Goal: Transaction & Acquisition: Book appointment/travel/reservation

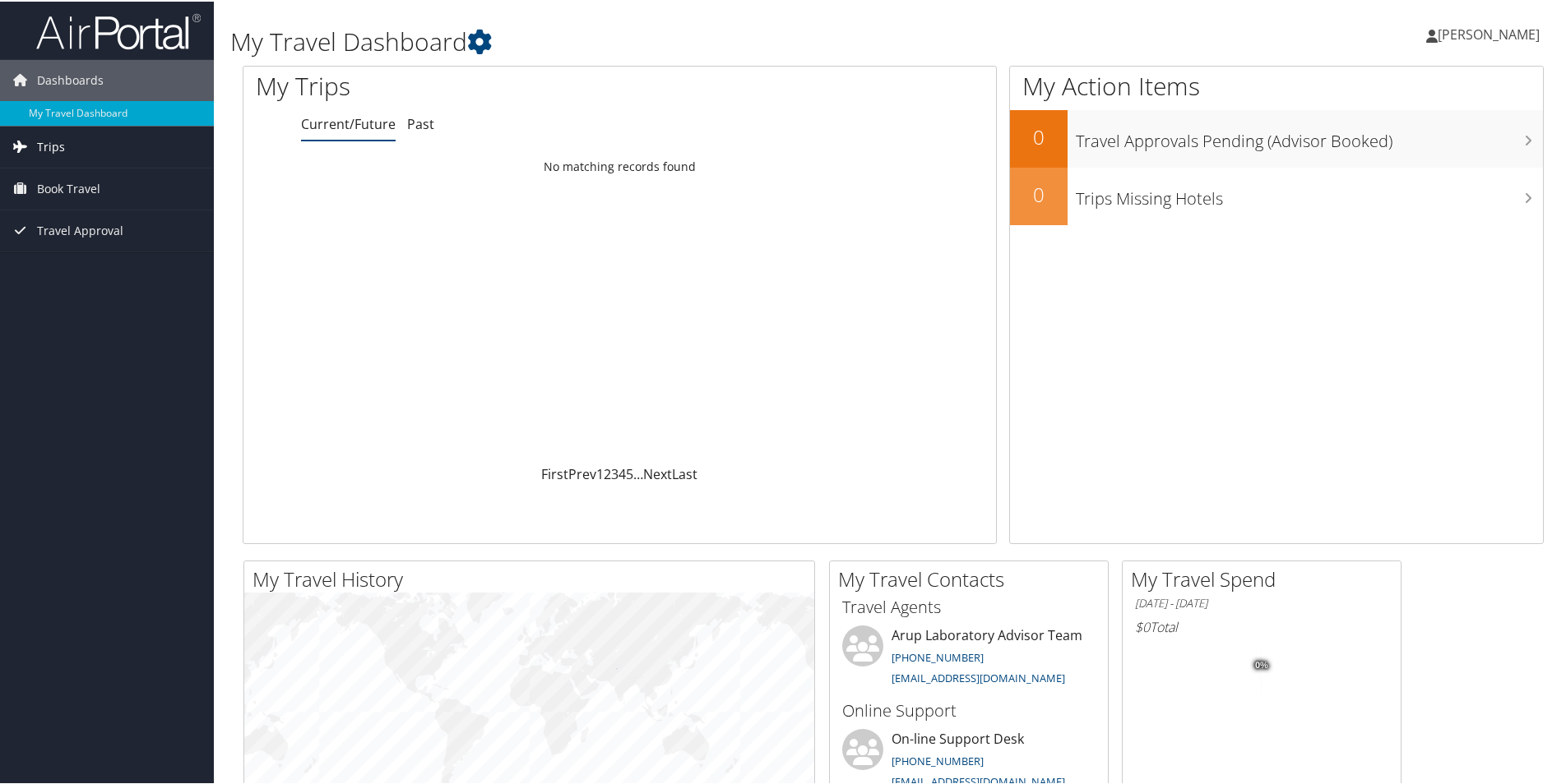
click at [48, 151] on span "Trips" at bounding box center [51, 146] width 28 height 41
click at [56, 173] on link "Current/Future Trips" at bounding box center [107, 178] width 214 height 25
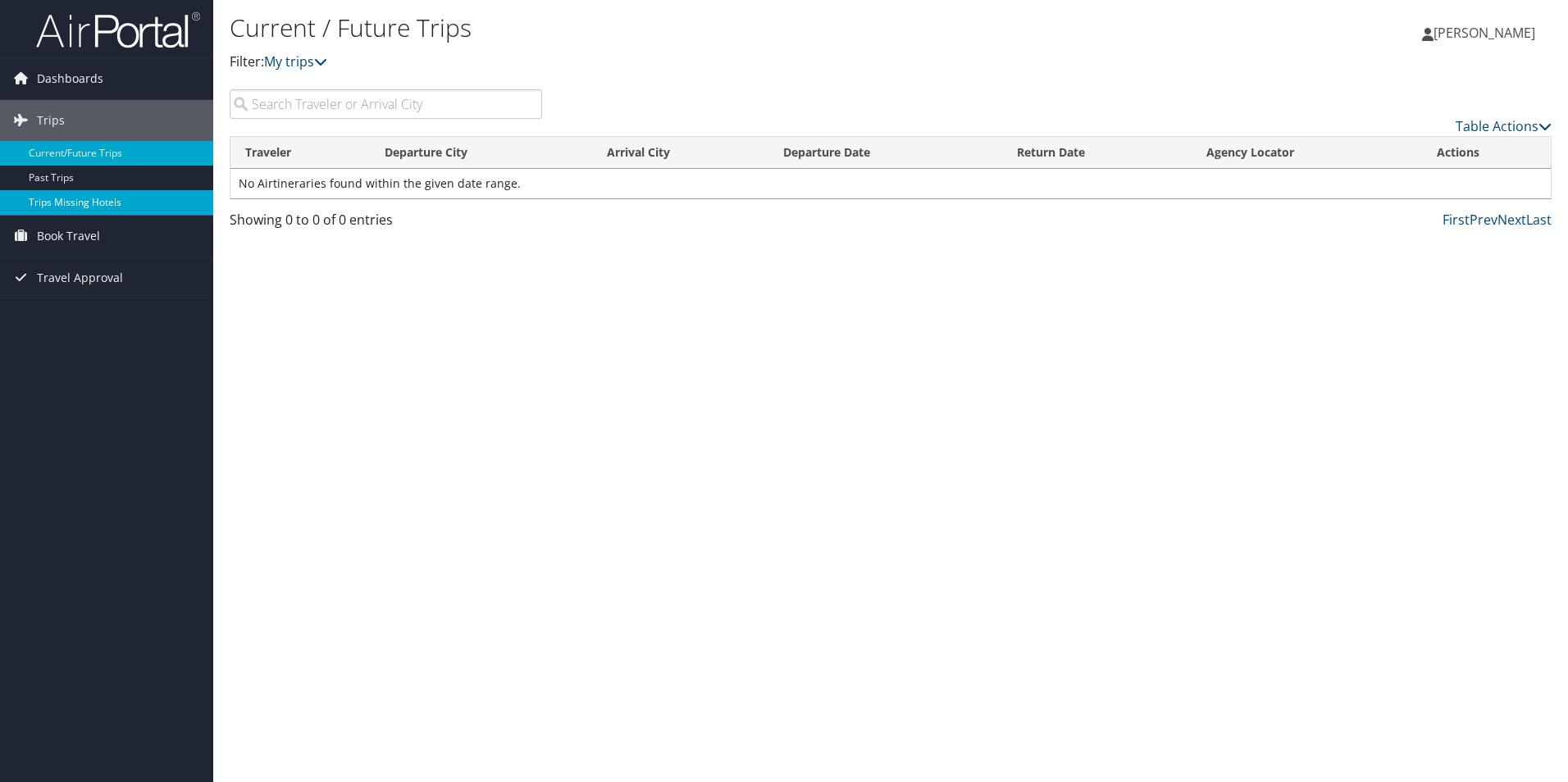
click at [56, 196] on link "Trips Missing Hotels" at bounding box center [106, 202] width 213 height 25
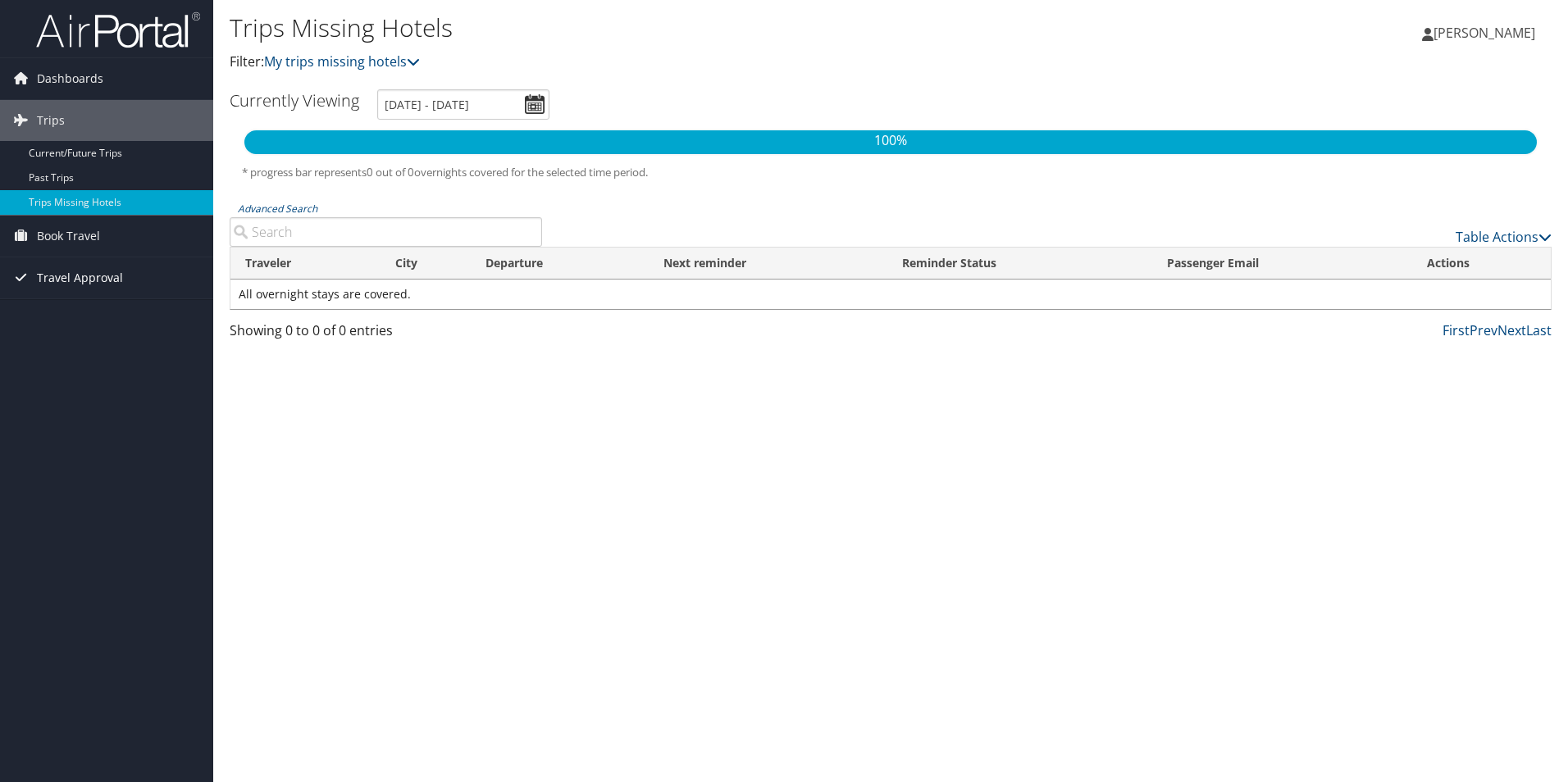
click at [62, 283] on span "Travel Approval" at bounding box center [80, 278] width 86 height 41
click at [66, 306] on link "Pending Trip Approvals" at bounding box center [106, 311] width 213 height 25
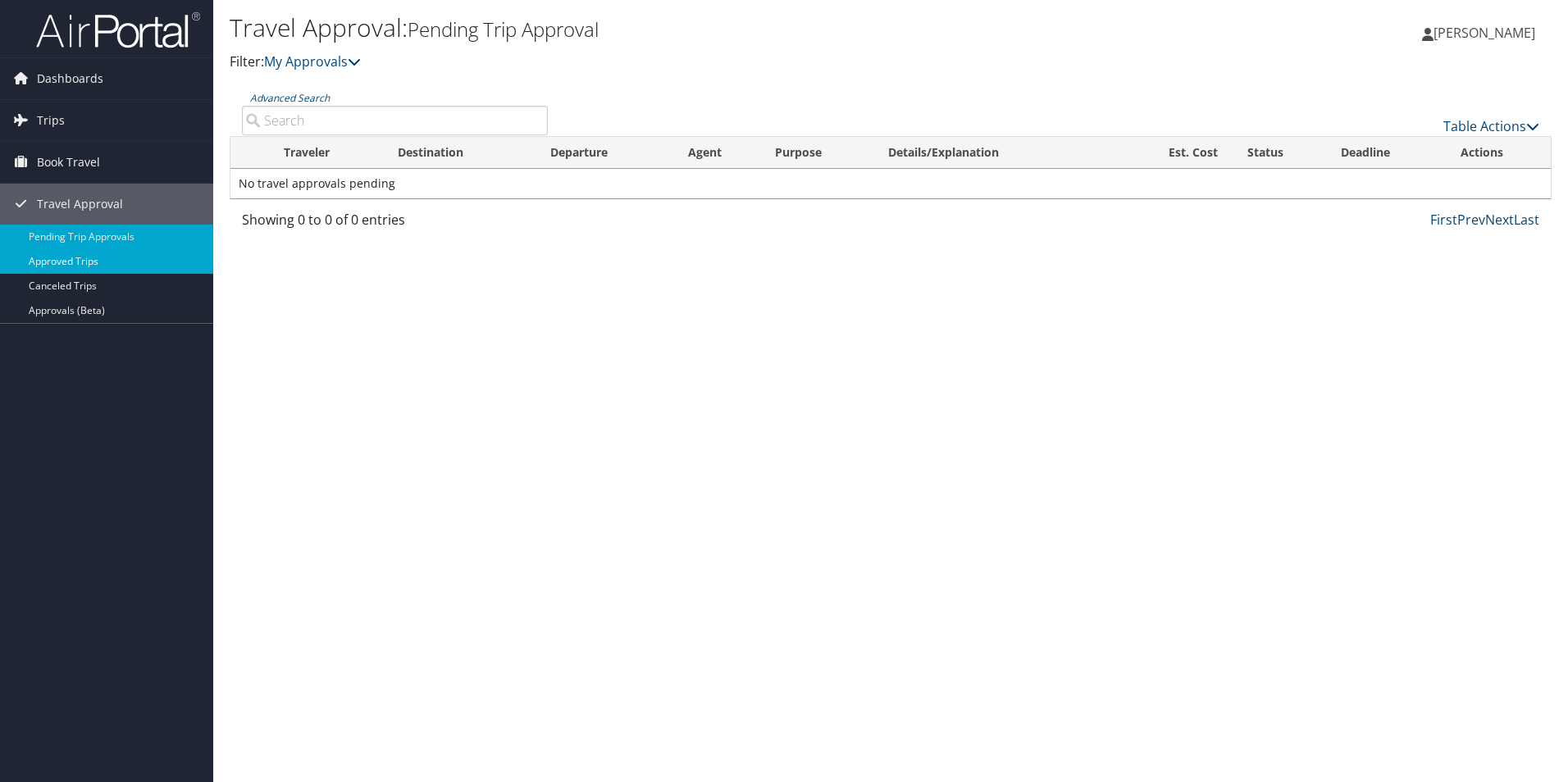
click at [42, 255] on link "Approved Trips" at bounding box center [106, 261] width 213 height 25
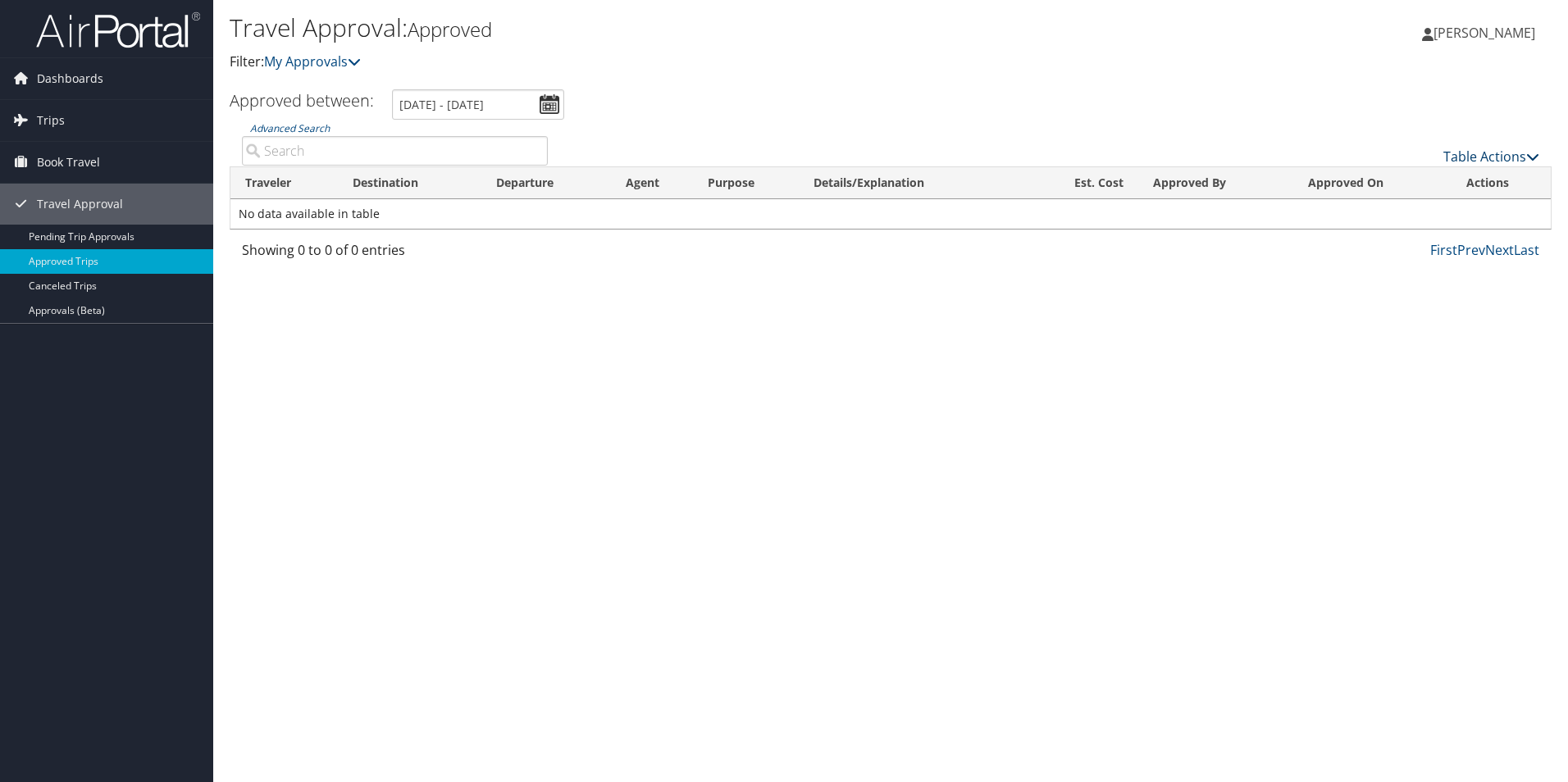
click at [1467, 154] on link "Table Actions" at bounding box center [1491, 157] width 96 height 18
click at [1467, 154] on div at bounding box center [784, 391] width 1568 height 782
click at [35, 78] on link "Dashboards" at bounding box center [106, 78] width 213 height 41
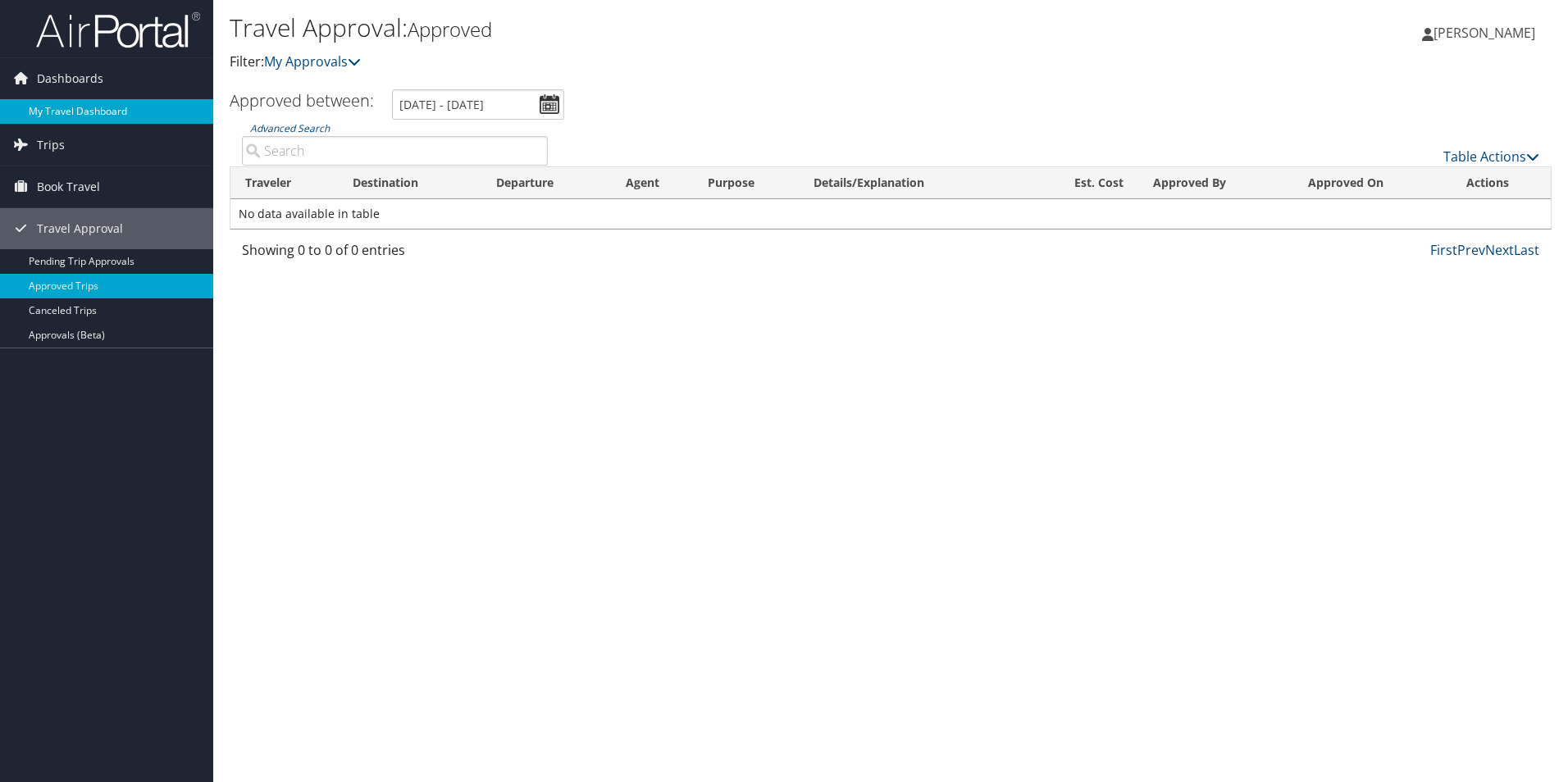
click at [50, 105] on link "My Travel Dashboard" at bounding box center [106, 112] width 213 height 25
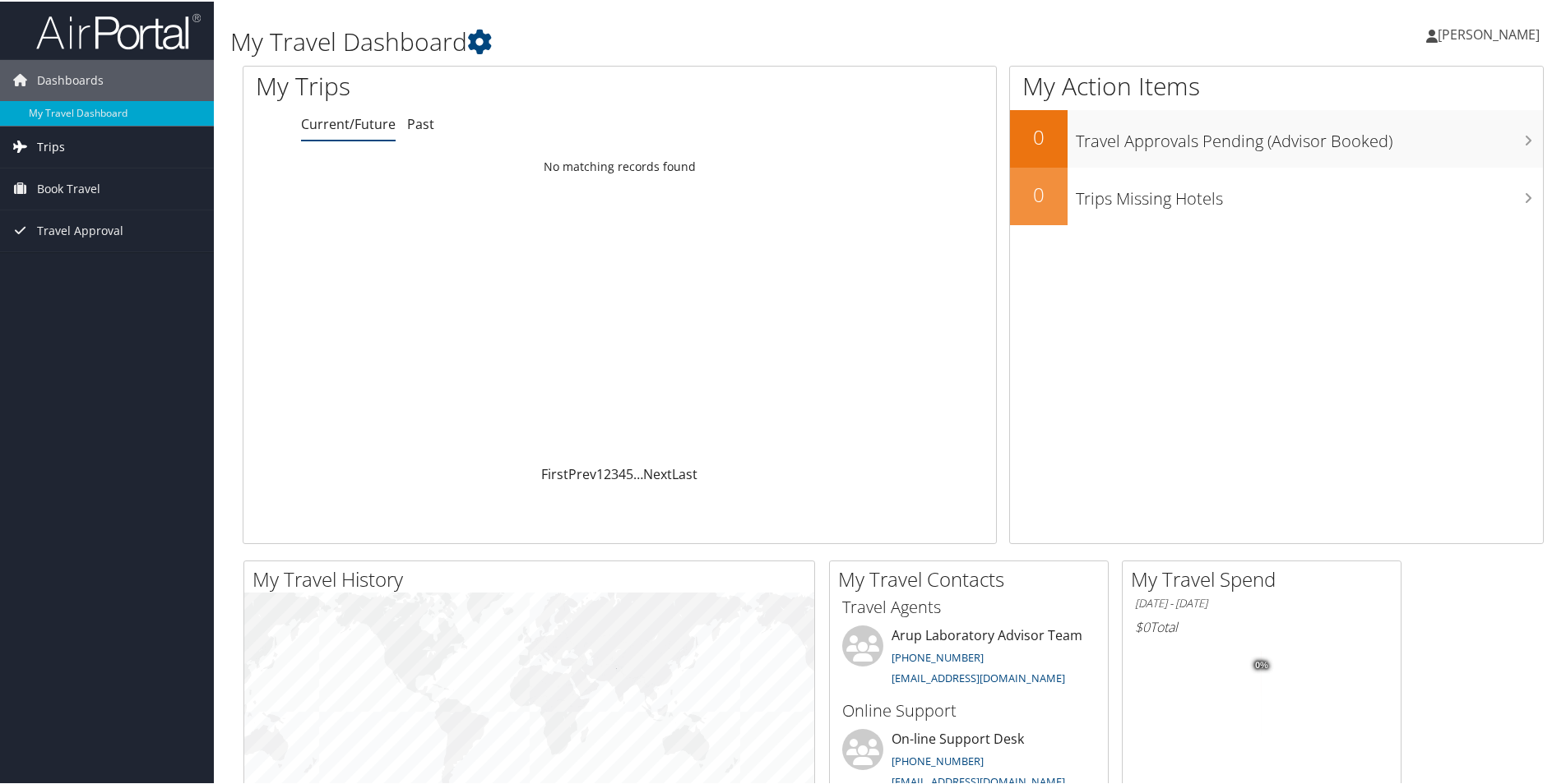
click at [43, 146] on span "Trips" at bounding box center [51, 146] width 28 height 41
click at [51, 168] on link "Current/Future Trips" at bounding box center [107, 178] width 214 height 25
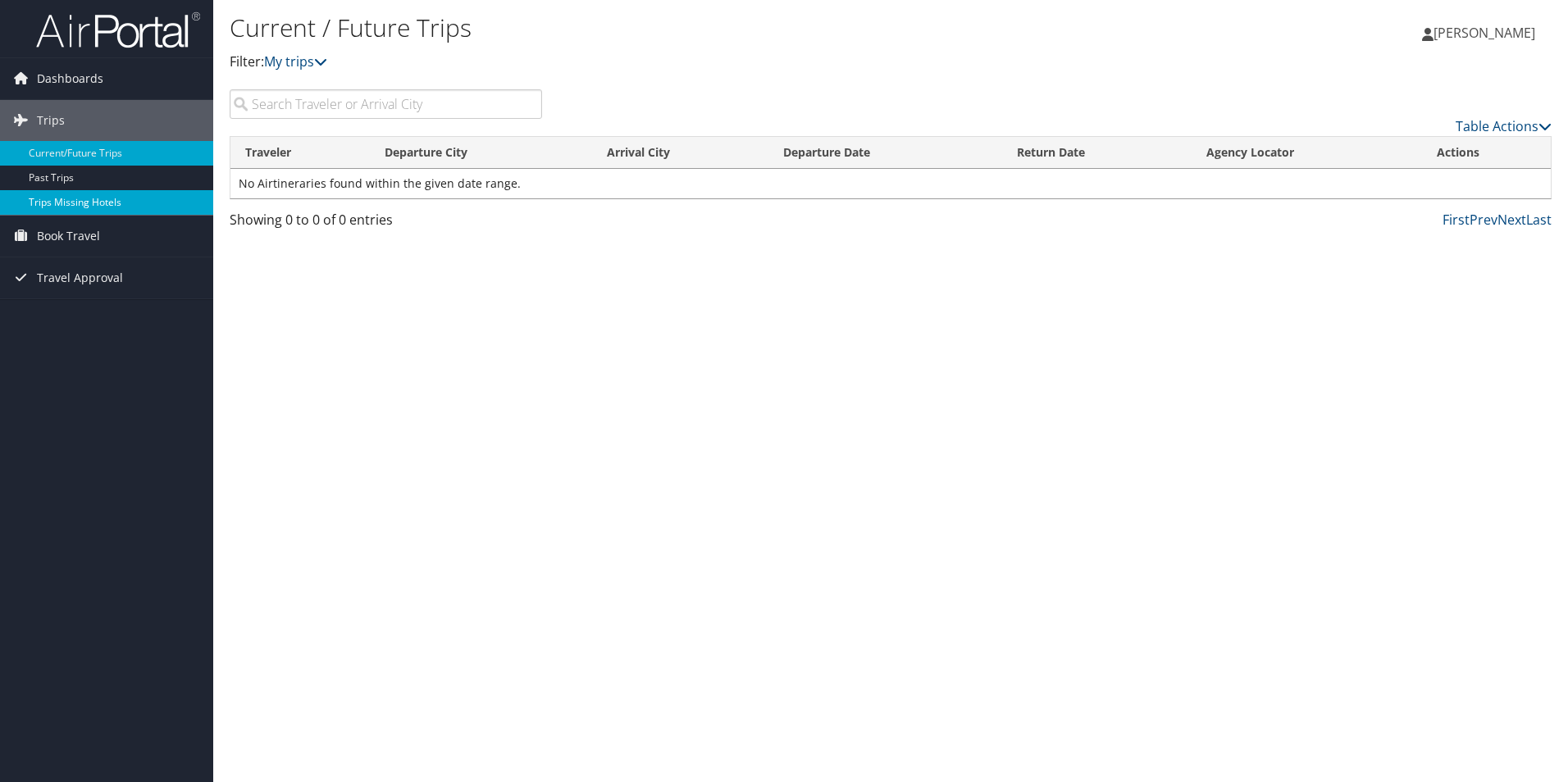
click at [54, 199] on link "Trips Missing Hotels" at bounding box center [106, 202] width 213 height 25
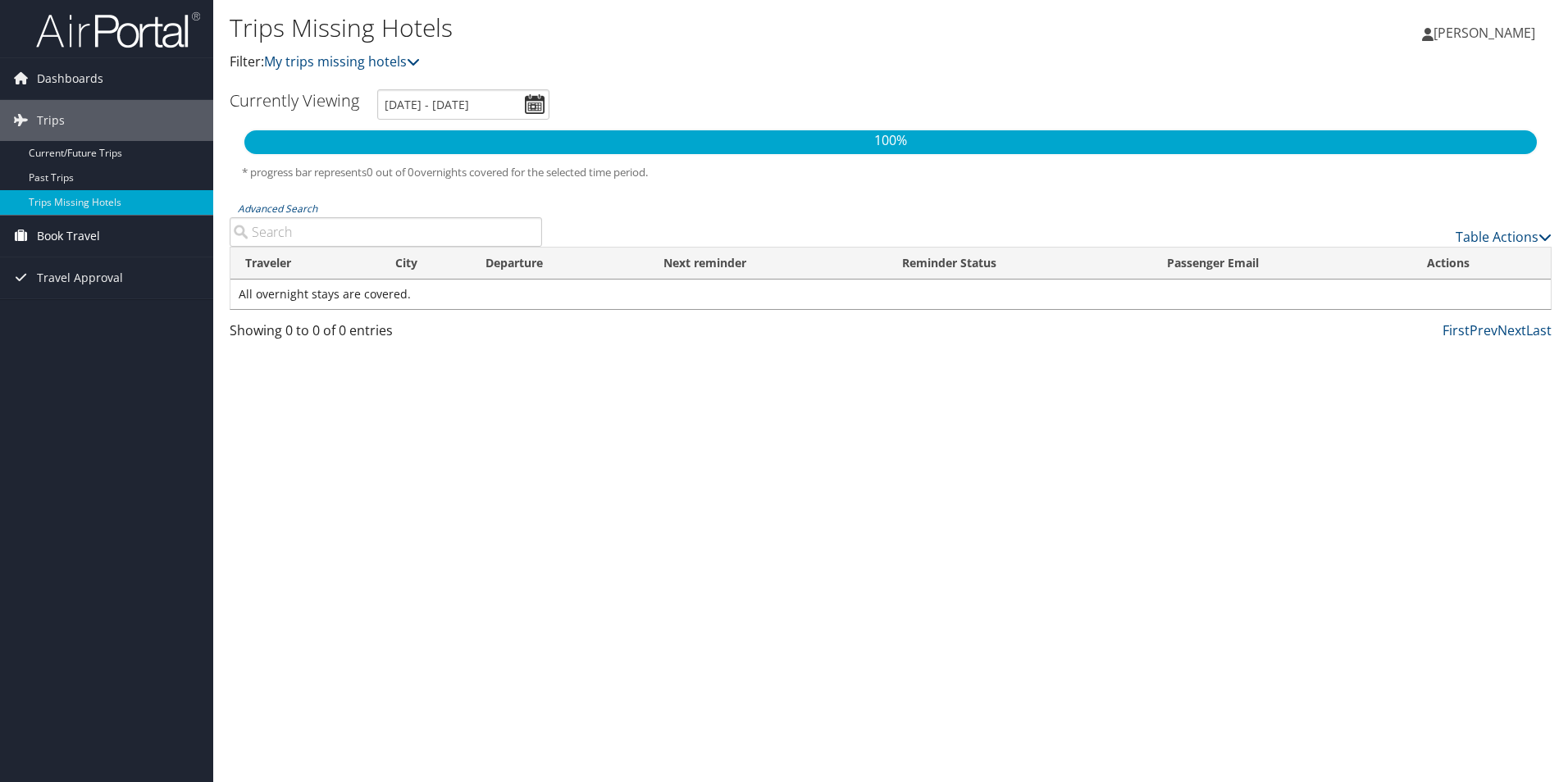
click at [71, 243] on span "Book Travel" at bounding box center [69, 236] width 63 height 41
click at [72, 269] on link "Agent Booking Request" at bounding box center [106, 269] width 213 height 25
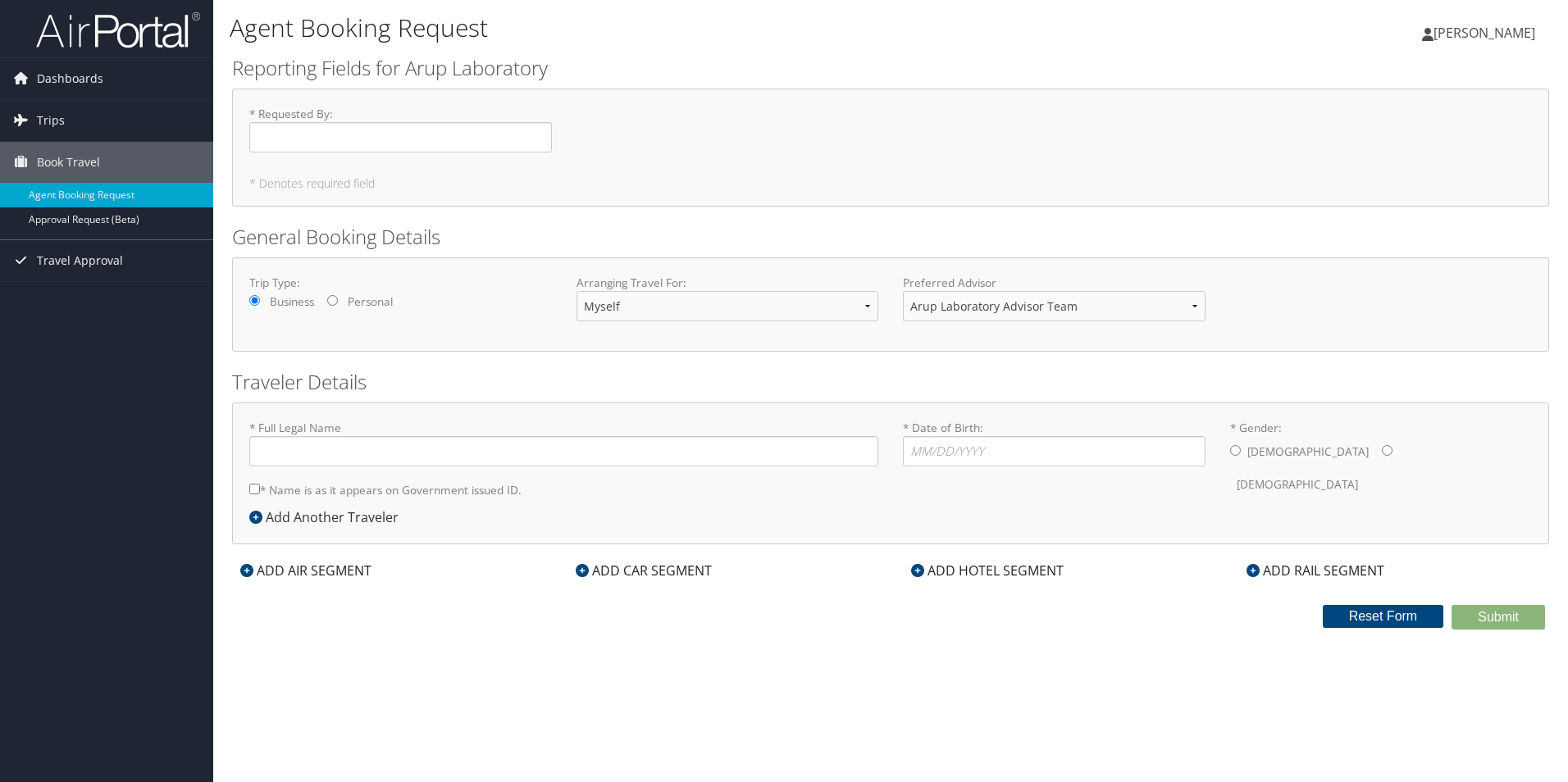
type input "Mary Kaye Goodman"
click at [69, 225] on link "Approval Request (Beta)" at bounding box center [106, 220] width 213 height 25
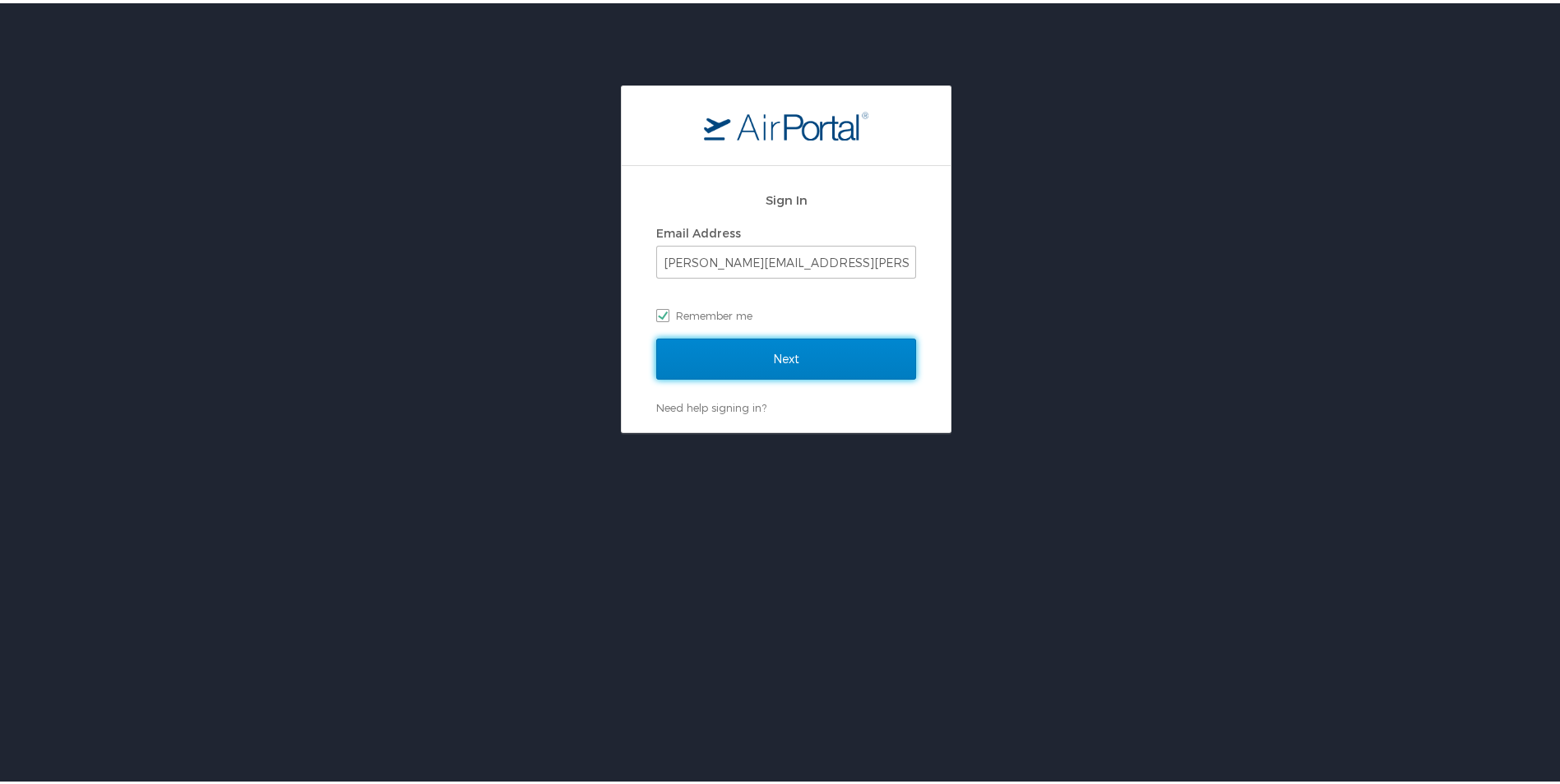
click at [781, 367] on input "Next" at bounding box center [786, 355] width 260 height 41
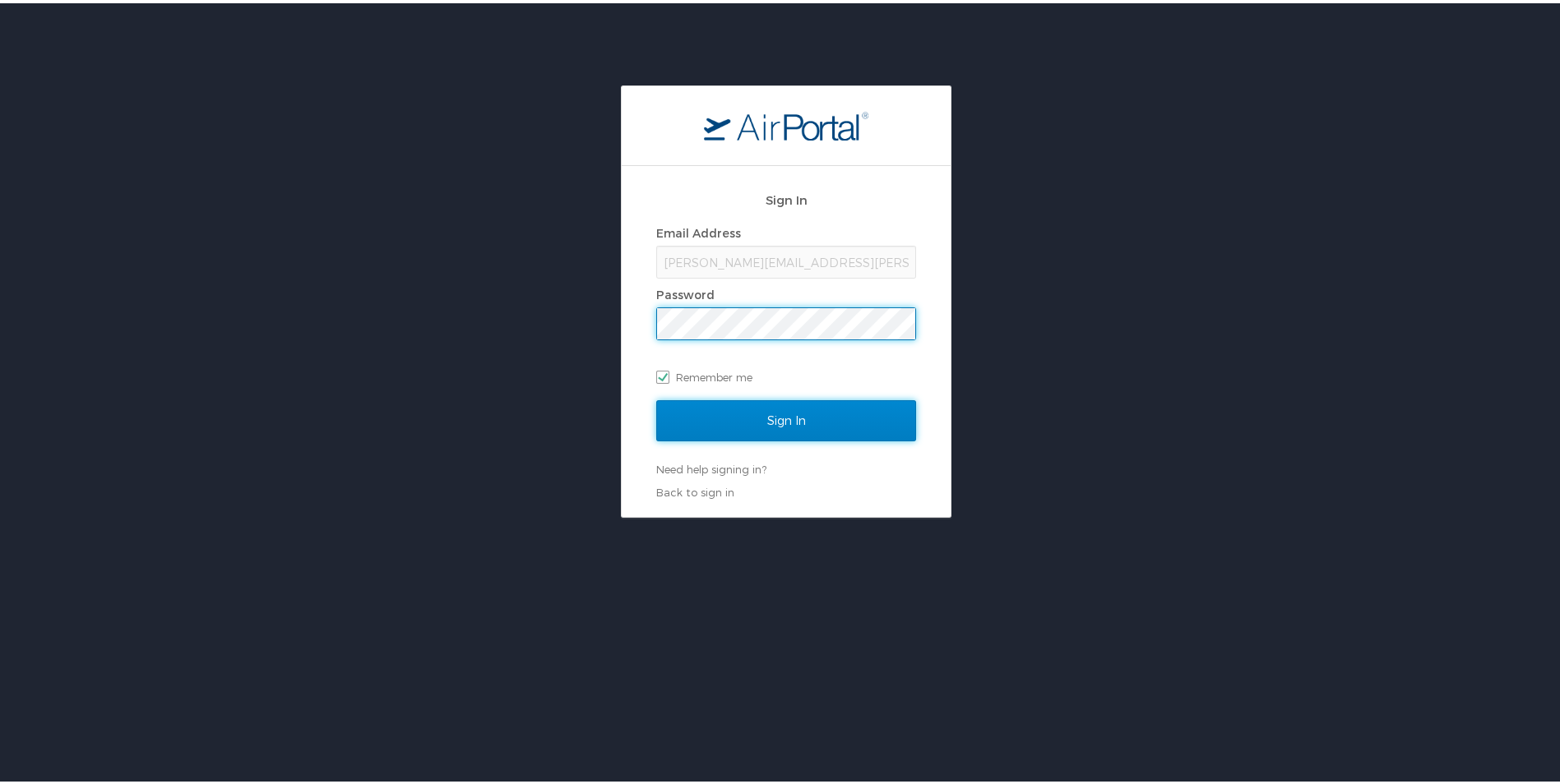
click at [715, 430] on input "Sign In" at bounding box center [786, 417] width 260 height 41
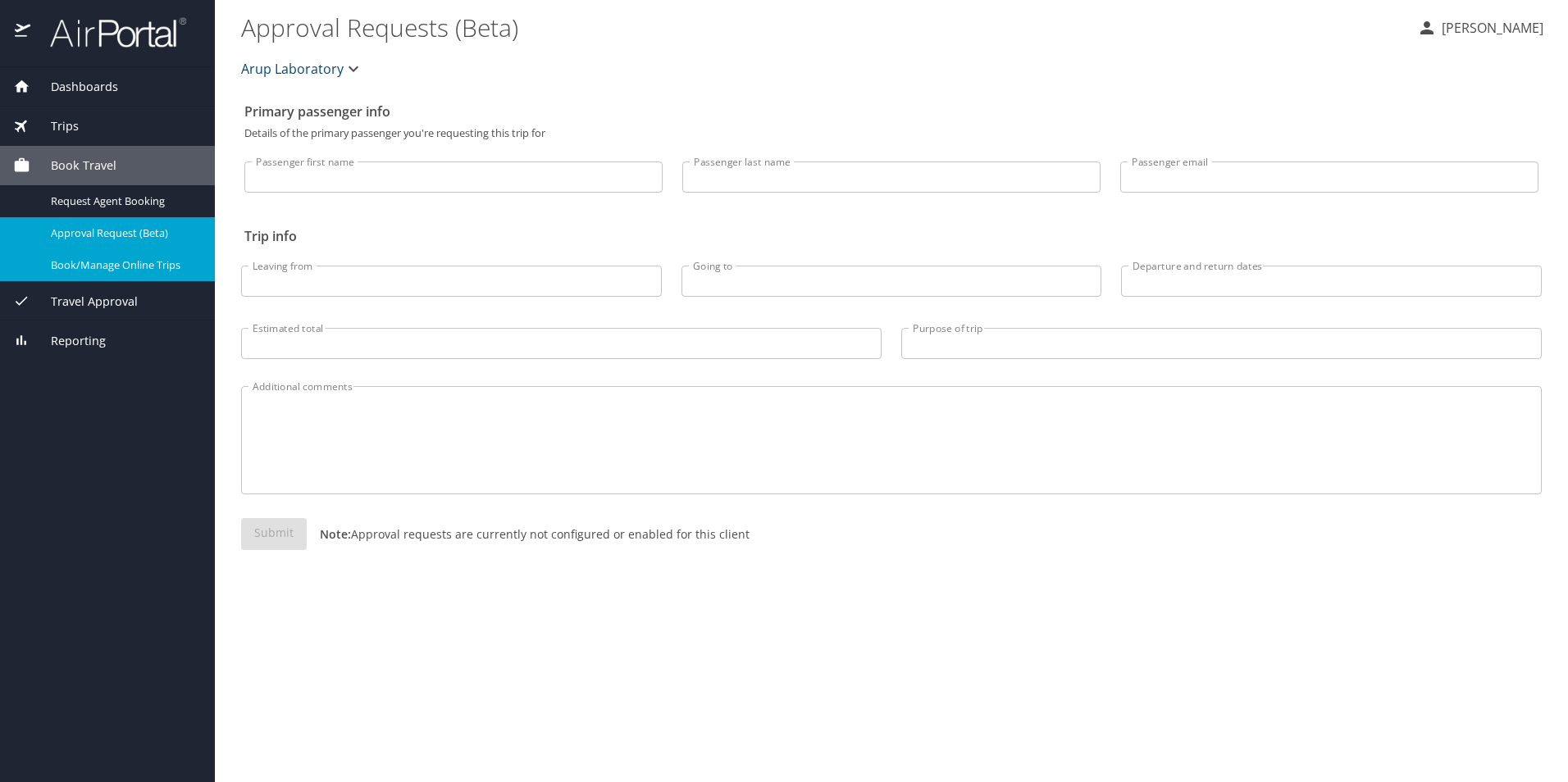
click at [125, 265] on span "Book/Manage Online Trips" at bounding box center [123, 266] width 144 height 16
